Goal: Task Accomplishment & Management: Use online tool/utility

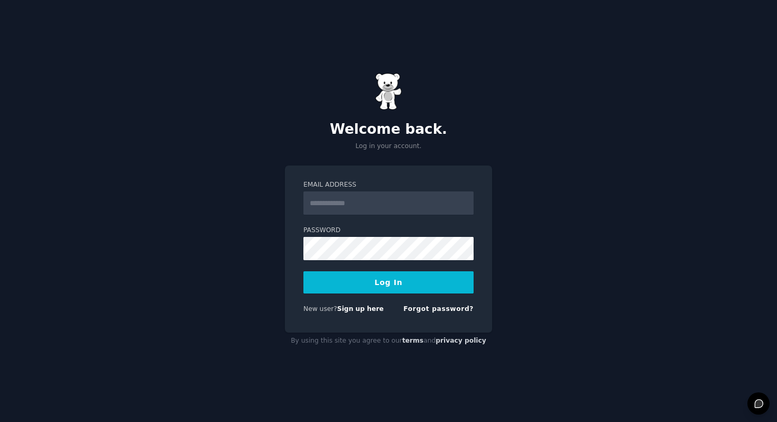
click at [378, 207] on input "Email Address" at bounding box center [388, 202] width 170 height 23
type input "**********"
click at [303, 271] on button "Log In" at bounding box center [388, 282] width 170 height 22
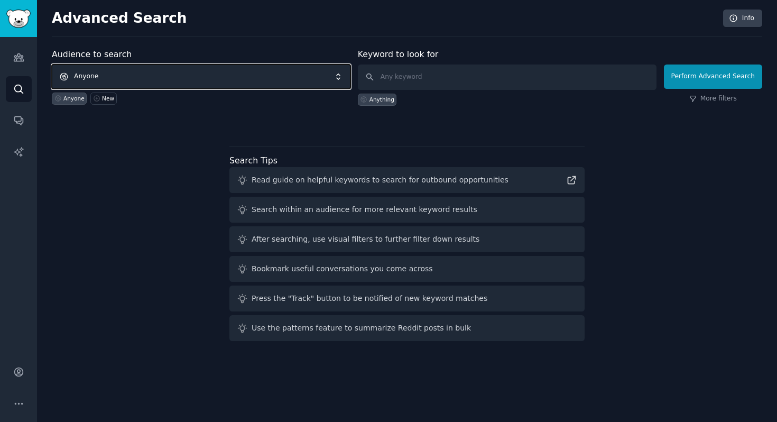
click at [205, 78] on span "Anyone" at bounding box center [201, 76] width 298 height 24
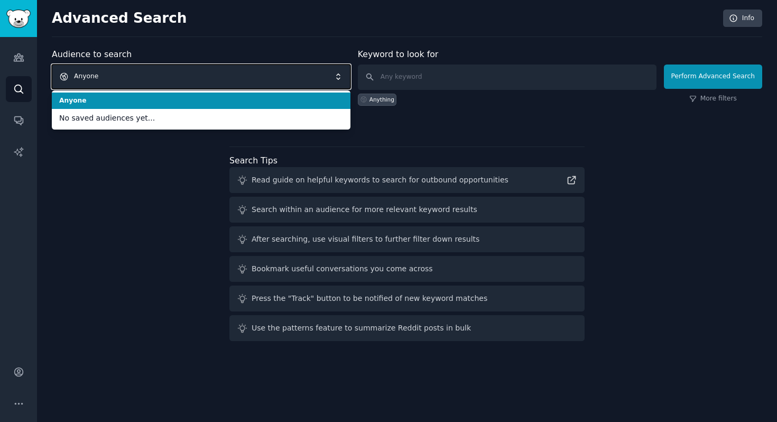
click at [205, 78] on span "Anyone" at bounding box center [201, 76] width 298 height 24
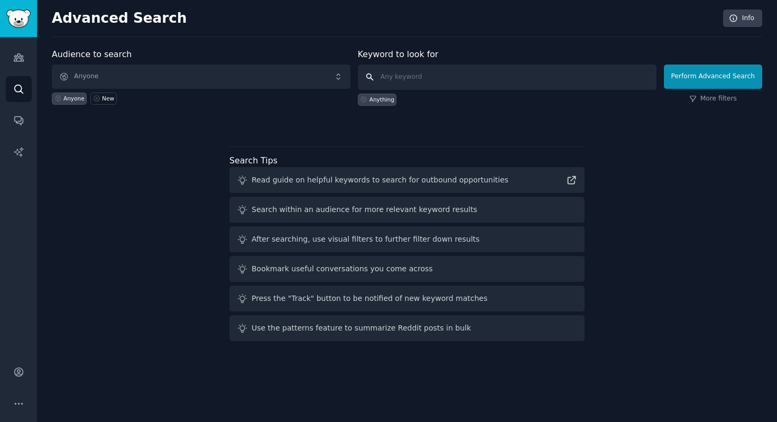
click at [419, 76] on input "text" at bounding box center [507, 76] width 298 height 25
type input "crypto altcoin pump dump"
click button "Perform Advanced Search" at bounding box center [712, 76] width 98 height 24
click at [414, 78] on input "text" at bounding box center [507, 76] width 298 height 25
type input "crypto"
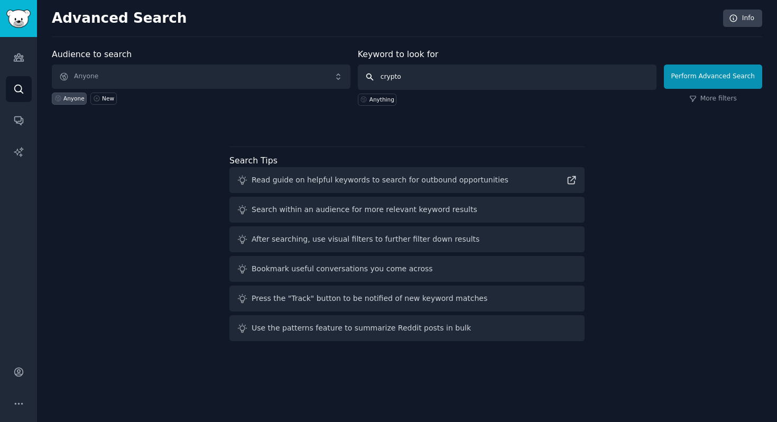
click button "Perform Advanced Search" at bounding box center [712, 76] width 98 height 24
click at [19, 50] on link "Audiences" at bounding box center [19, 57] width 26 height 26
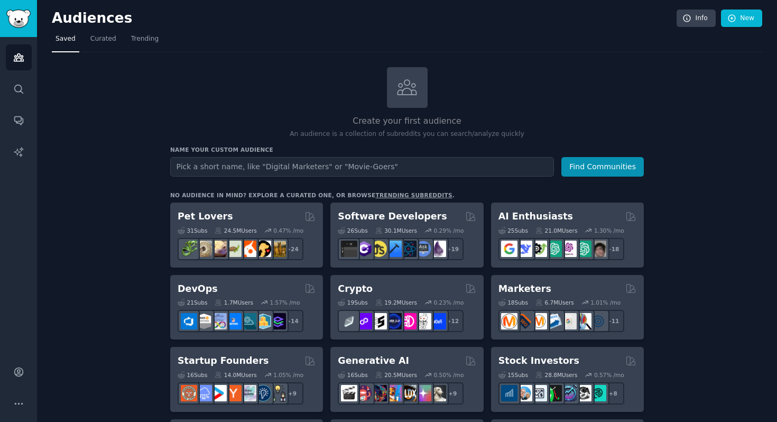
click at [186, 161] on input "text" at bounding box center [362, 167] width 384 height 20
type input "crypto whales"
click at [598, 165] on button "Find Communities" at bounding box center [602, 167] width 82 height 20
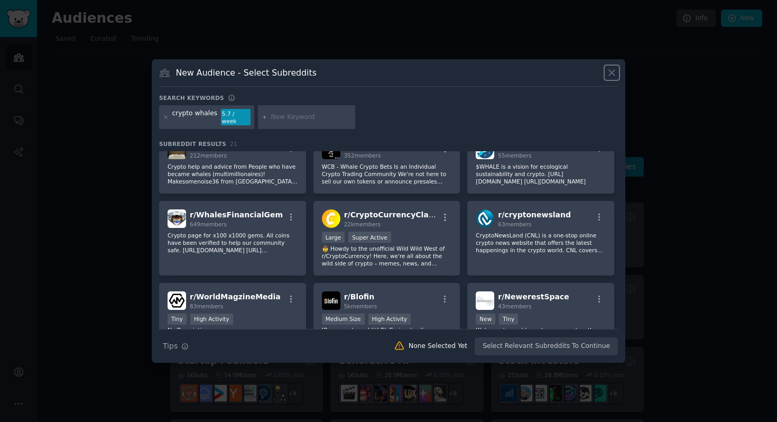
scroll to position [181, 0]
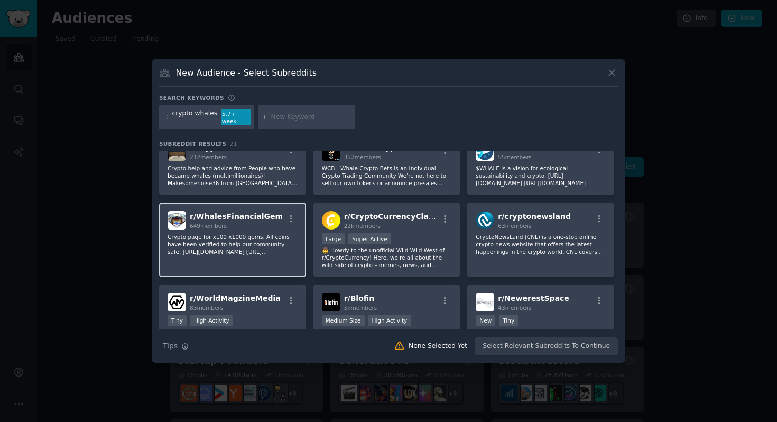
click at [277, 221] on div "r/ WhalesFinancialGem 649 members" at bounding box center [232, 220] width 130 height 18
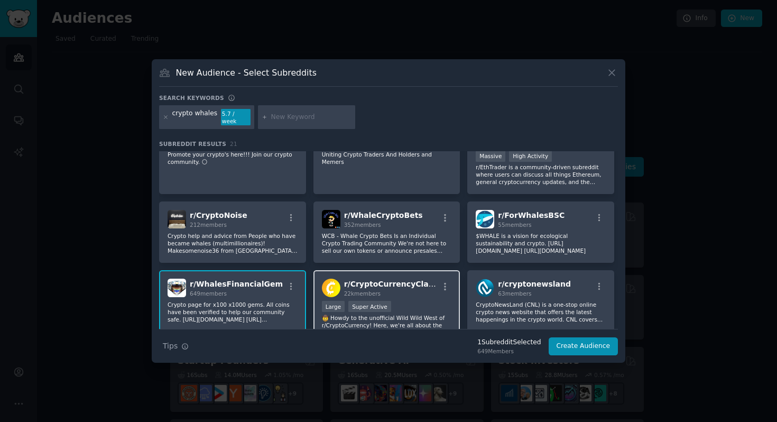
scroll to position [111, 0]
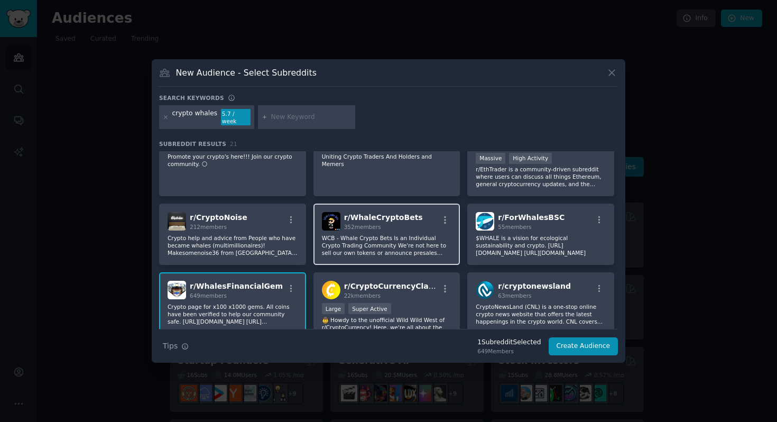
click at [422, 223] on div "r/ WhaleCryptoBets 352 members" at bounding box center [387, 221] width 130 height 18
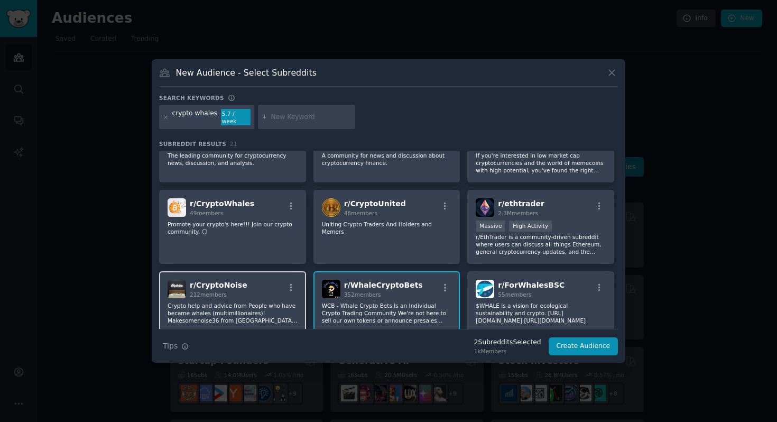
scroll to position [40, 0]
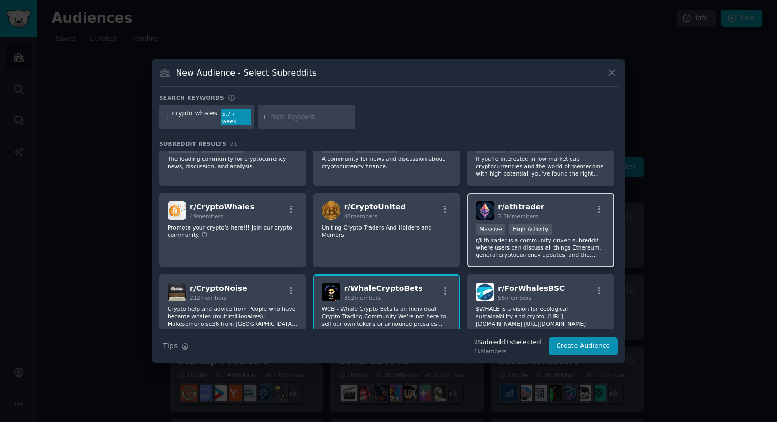
click at [543, 203] on div "r/ ethtrader 2.3M members" at bounding box center [540, 210] width 130 height 18
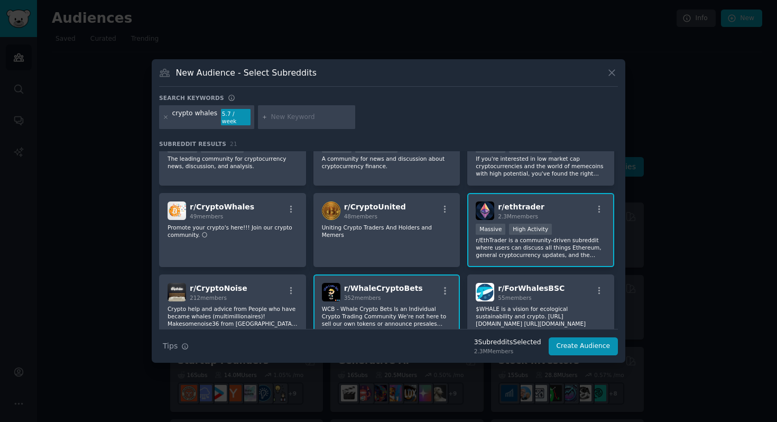
scroll to position [0, 0]
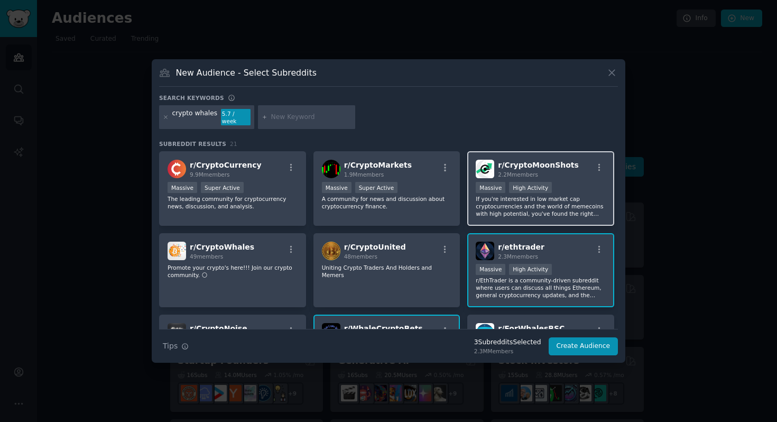
click at [568, 176] on div "r/ CryptoMoonShots 2.2M members Massive High Activity If you're interested in l…" at bounding box center [540, 188] width 147 height 74
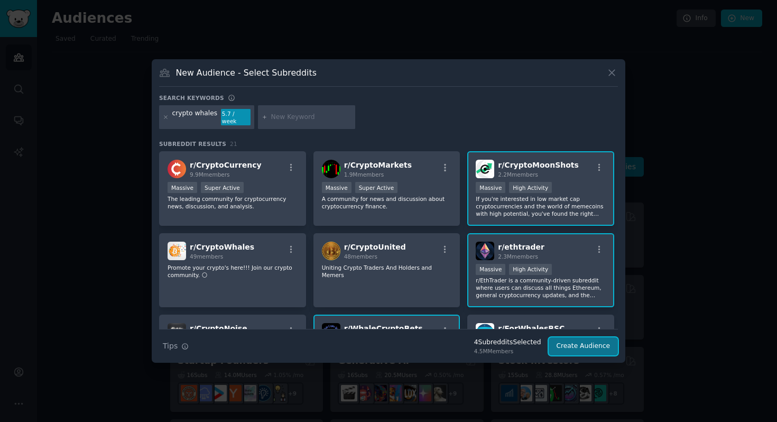
click at [579, 344] on button "Create Audience" at bounding box center [583, 346] width 70 height 18
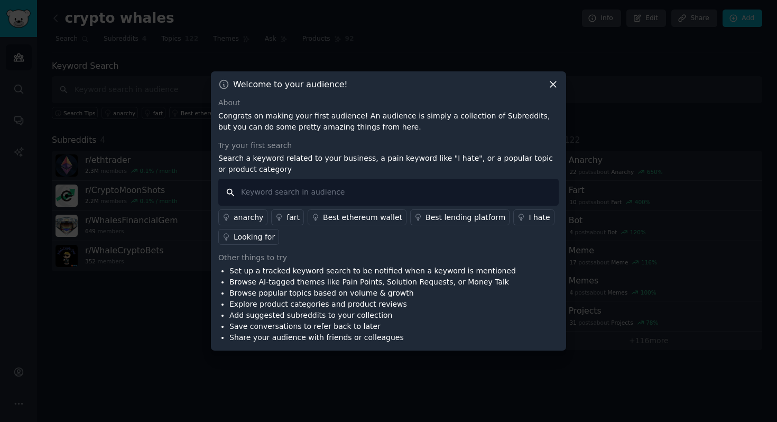
click at [320, 186] on input "text" at bounding box center [388, 192] width 340 height 27
type input "crypto"
